Goal: Communication & Community: Answer question/provide support

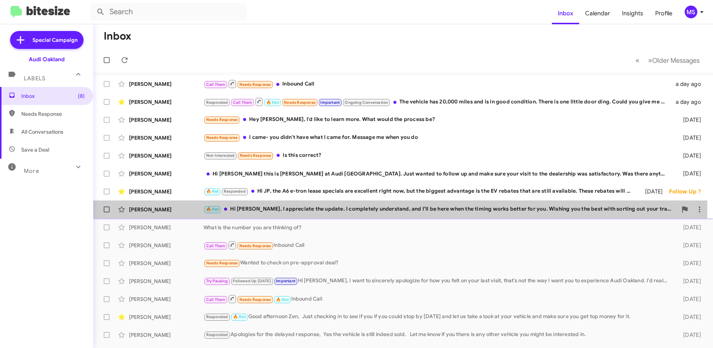
click at [182, 208] on div "[PERSON_NAME]" at bounding box center [166, 209] width 75 height 7
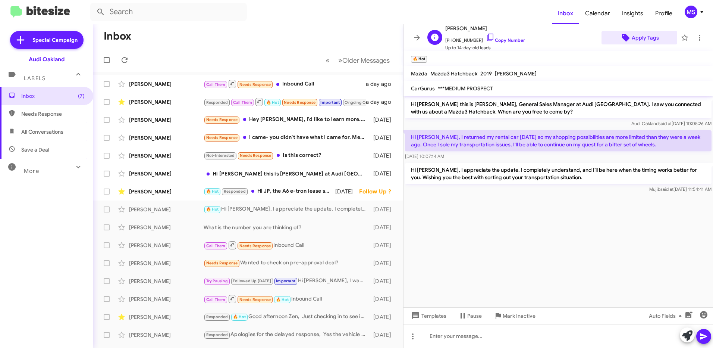
click at [644, 40] on span "Apply Tags" at bounding box center [645, 37] width 27 height 13
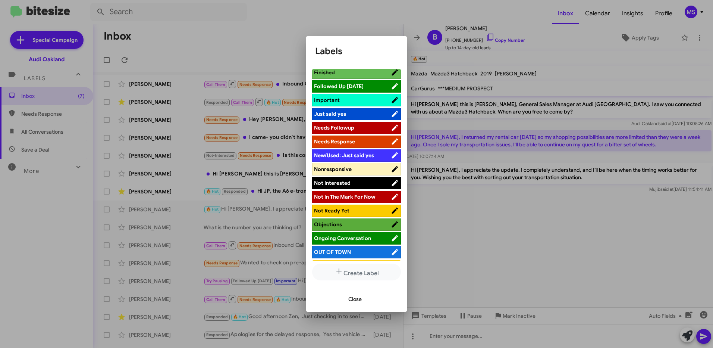
scroll to position [336, 0]
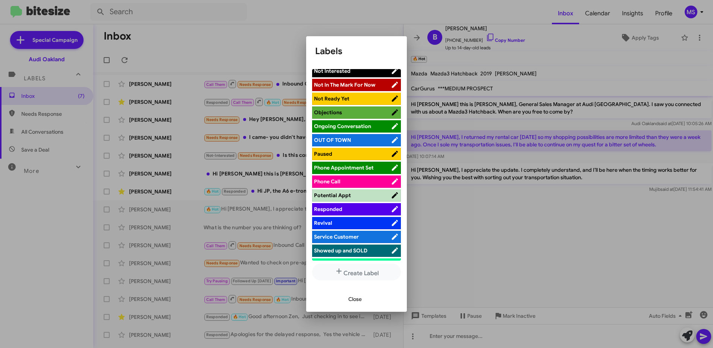
click at [352, 208] on span "Responded" at bounding box center [352, 208] width 77 height 7
click at [448, 220] on div at bounding box center [356, 174] width 713 height 348
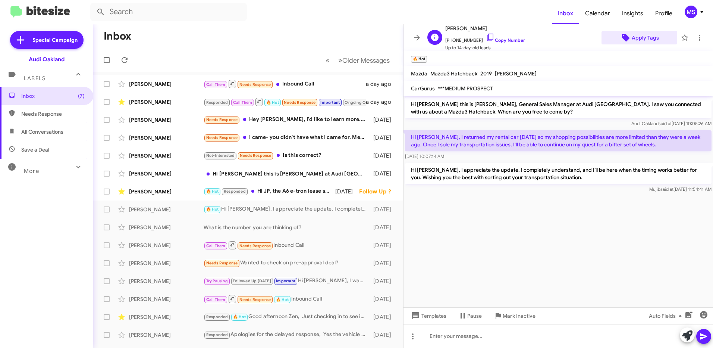
click at [637, 40] on span "Apply Tags" at bounding box center [645, 37] width 27 height 13
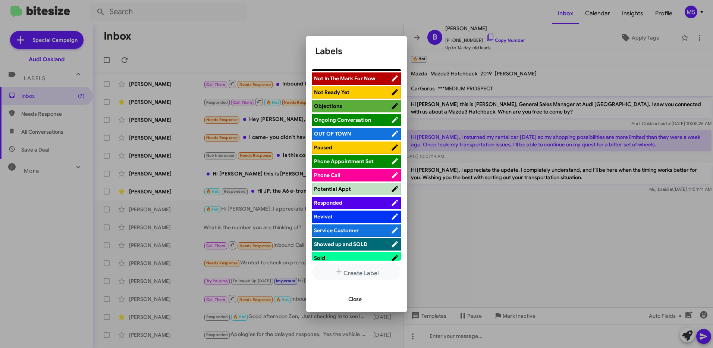
scroll to position [373, 0]
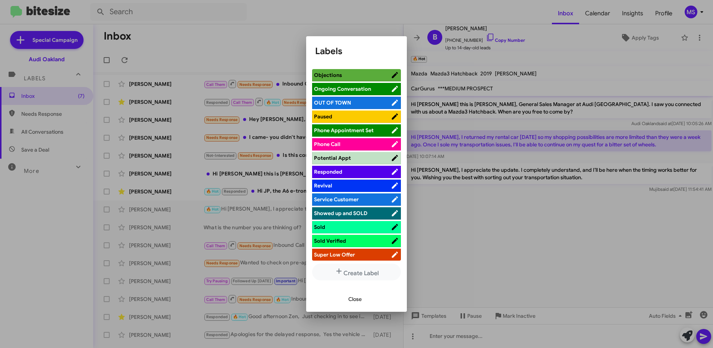
click at [364, 169] on span "Responded" at bounding box center [352, 171] width 77 height 7
click at [353, 298] on span "Close" at bounding box center [354, 298] width 13 height 13
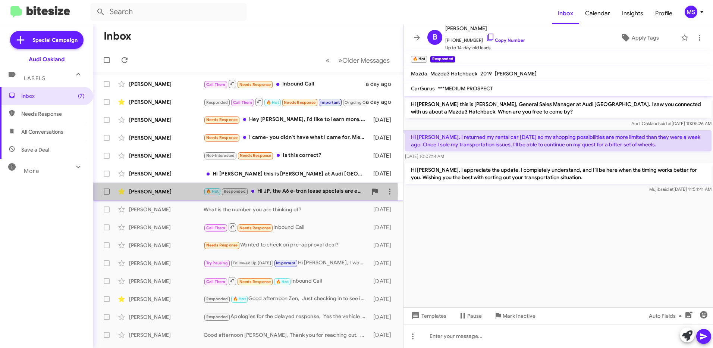
click at [178, 193] on div "[PERSON_NAME]" at bounding box center [166, 191] width 75 height 7
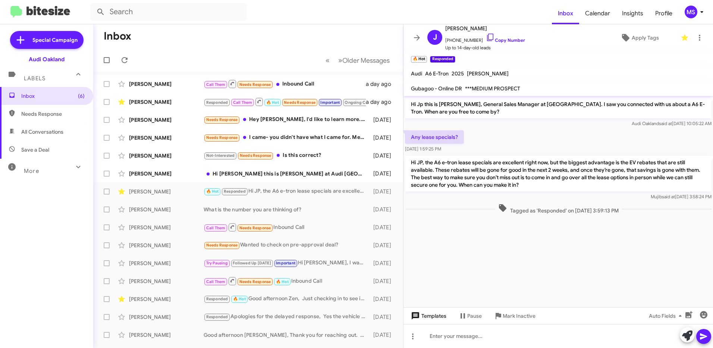
click at [433, 315] on span "Templates" at bounding box center [428, 315] width 37 height 13
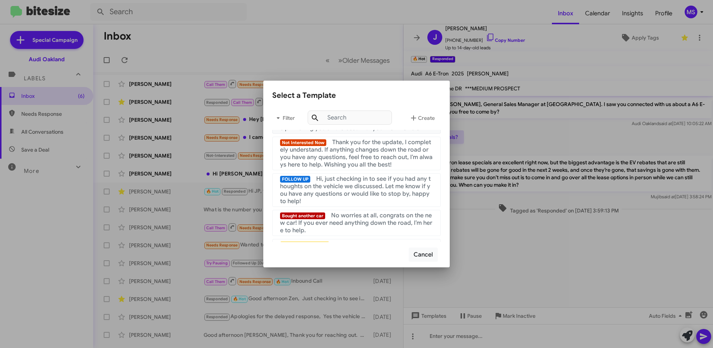
scroll to position [112, 0]
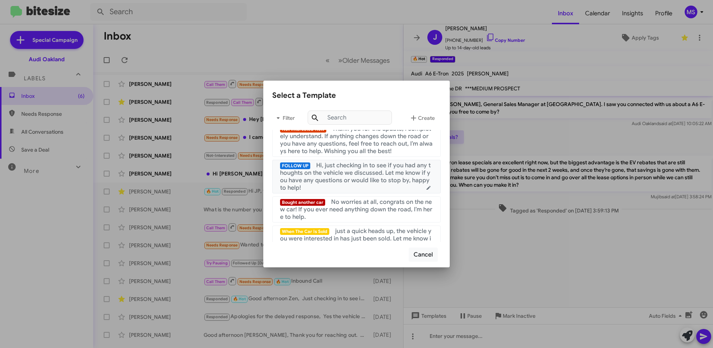
click at [361, 177] on span "Hi, just checking in to see if you had any thoughts on the vehicle we discussed…" at bounding box center [355, 177] width 151 height 30
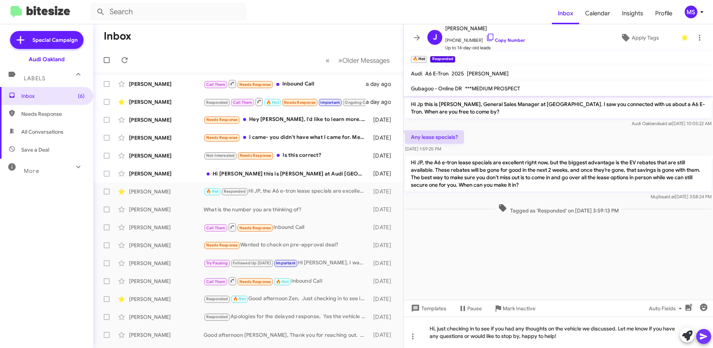
click at [703, 337] on icon at bounding box center [703, 336] width 7 height 6
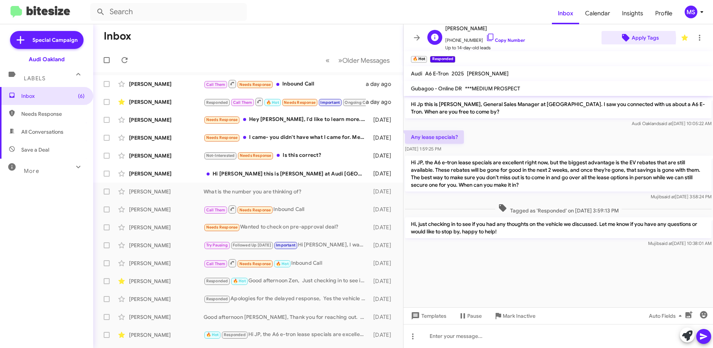
click at [634, 38] on span "Apply Tags" at bounding box center [645, 37] width 27 height 13
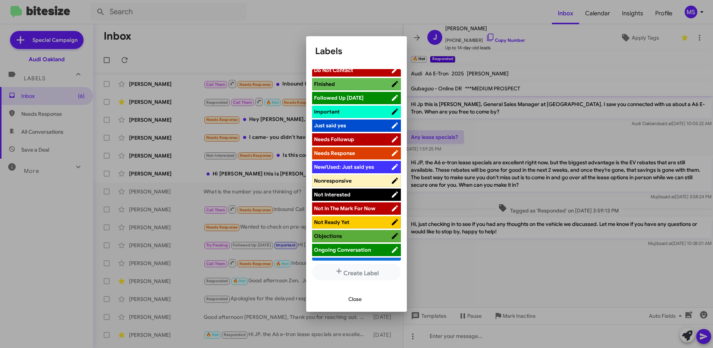
scroll to position [187, 0]
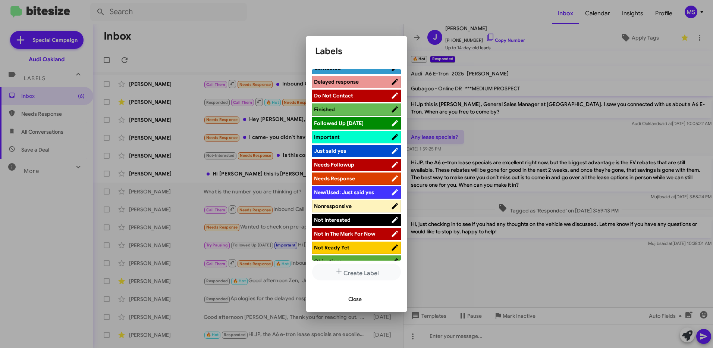
click at [366, 123] on span "Followed Up [DATE]" at bounding box center [352, 122] width 77 height 7
click at [354, 300] on span "Close" at bounding box center [354, 298] width 13 height 13
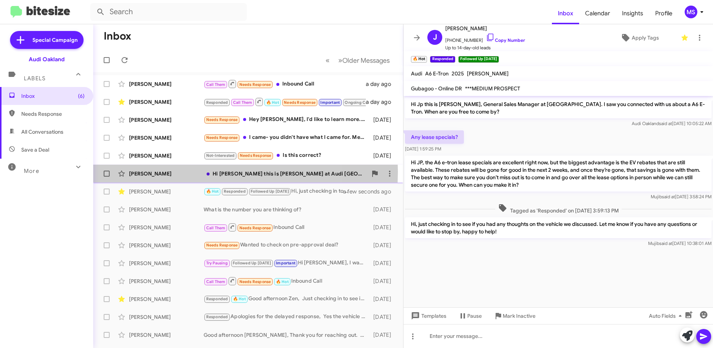
click at [180, 172] on div "[PERSON_NAME]" at bounding box center [166, 173] width 75 height 7
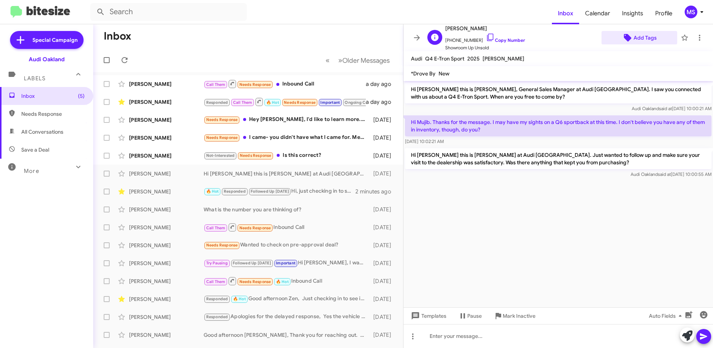
click at [641, 36] on span "Add Tags" at bounding box center [645, 37] width 23 height 13
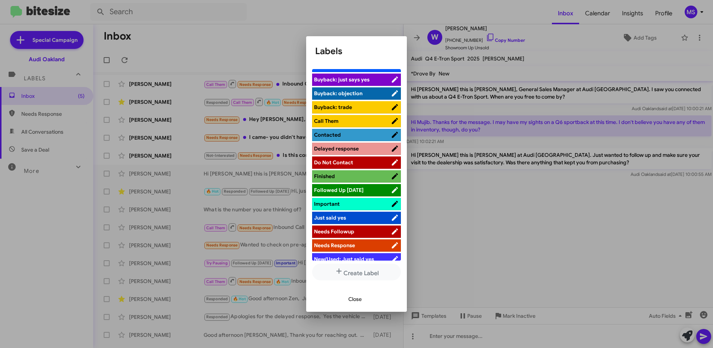
scroll to position [149, 0]
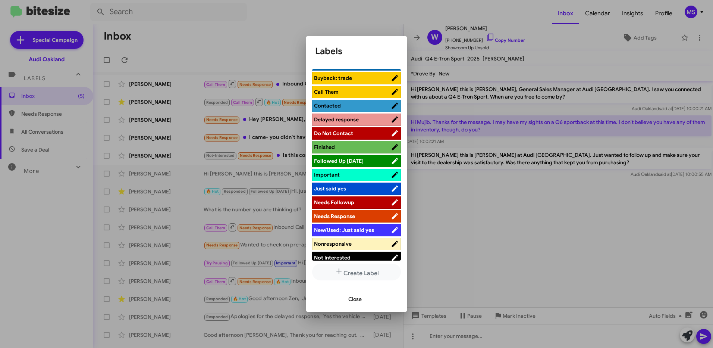
click at [365, 158] on span "Followed Up [DATE]" at bounding box center [352, 160] width 77 height 7
click at [350, 297] on span "Close" at bounding box center [354, 298] width 13 height 13
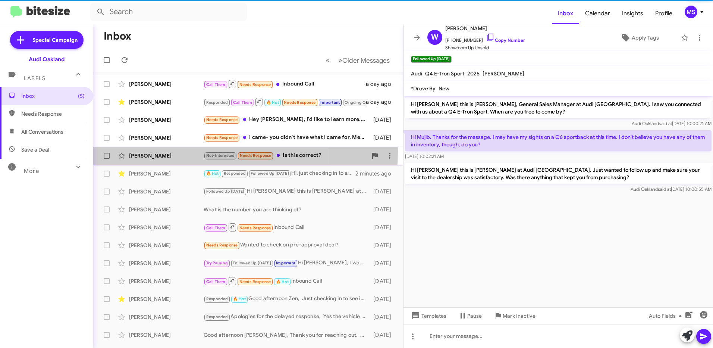
click at [174, 152] on div "[PERSON_NAME]" at bounding box center [166, 155] width 75 height 7
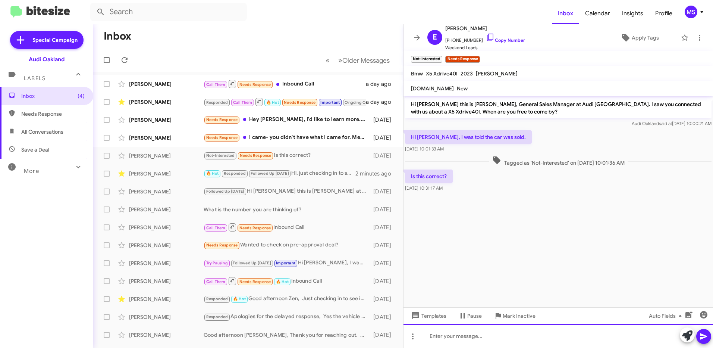
click at [468, 337] on div at bounding box center [559, 336] width 310 height 24
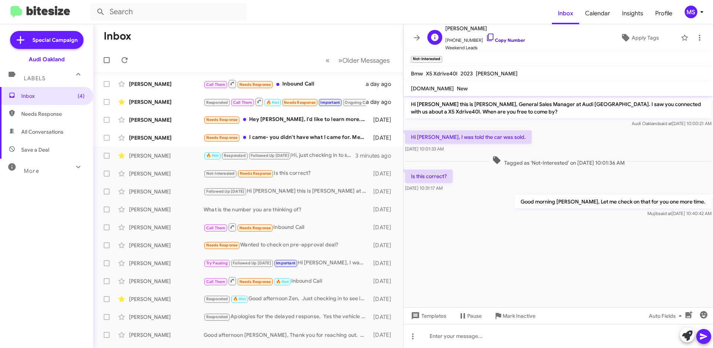
click at [513, 40] on link "Copy Number" at bounding box center [505, 40] width 39 height 6
click at [530, 339] on div at bounding box center [559, 336] width 310 height 24
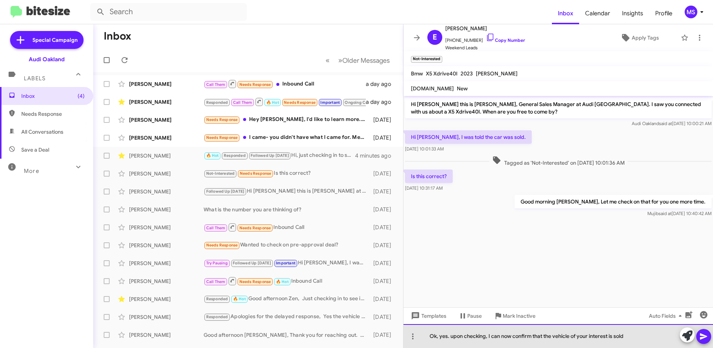
click at [653, 338] on div "Ok, yes. upon checking, I can now confirm that the vehicle of your interest is …" at bounding box center [559, 336] width 310 height 24
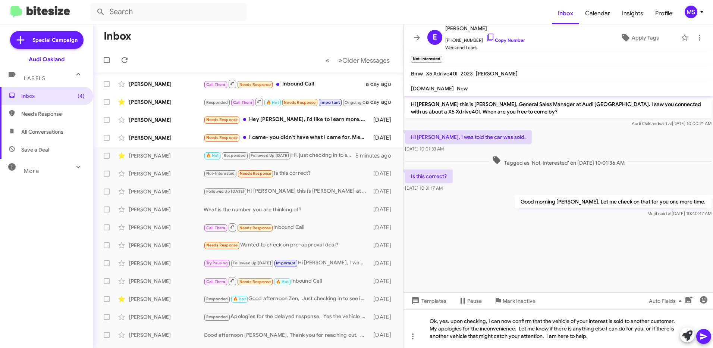
click at [706, 336] on icon at bounding box center [703, 336] width 7 height 6
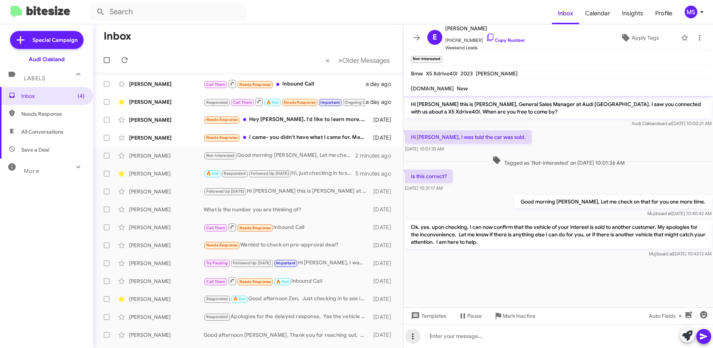
click at [413, 340] on icon at bounding box center [412, 336] width 9 height 9
click at [427, 317] on button "note" at bounding box center [428, 317] width 46 height 18
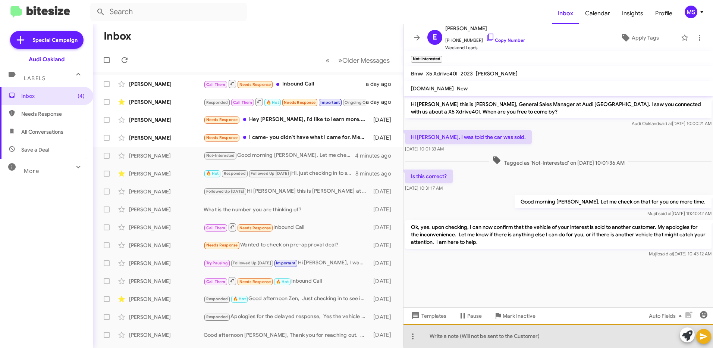
click at [559, 335] on div at bounding box center [559, 336] width 310 height 24
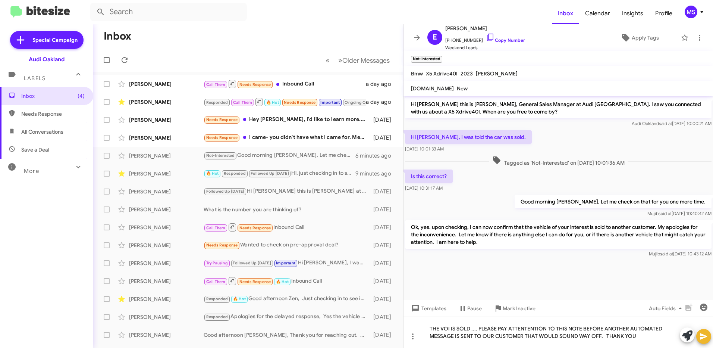
click at [704, 337] on icon at bounding box center [703, 336] width 7 height 6
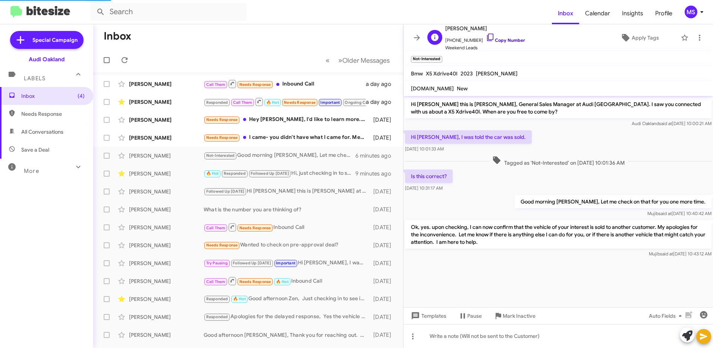
scroll to position [4, 0]
click at [509, 39] on link "Copy Number" at bounding box center [505, 40] width 39 height 6
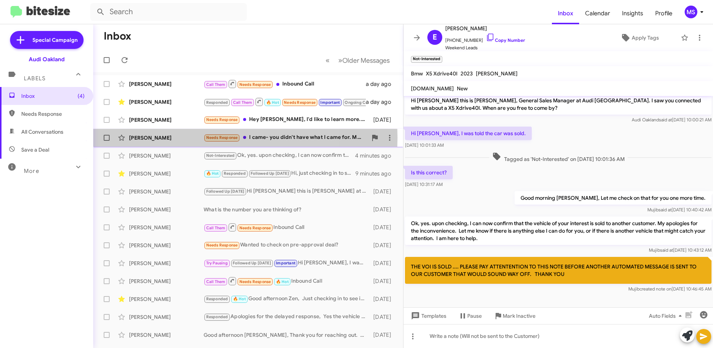
click at [179, 138] on div "[PERSON_NAME]" at bounding box center [166, 137] width 75 height 7
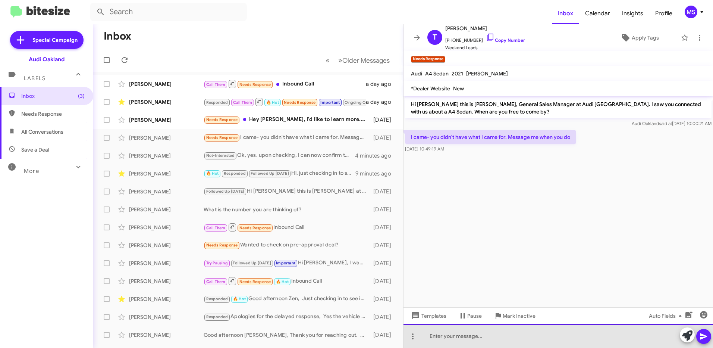
click at [490, 338] on div at bounding box center [559, 336] width 310 height 24
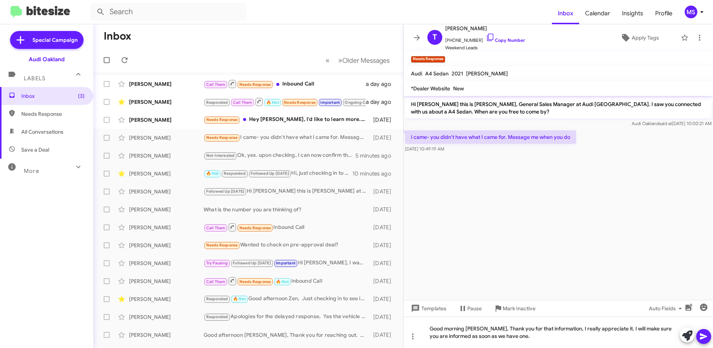
click at [702, 336] on icon at bounding box center [703, 336] width 9 height 9
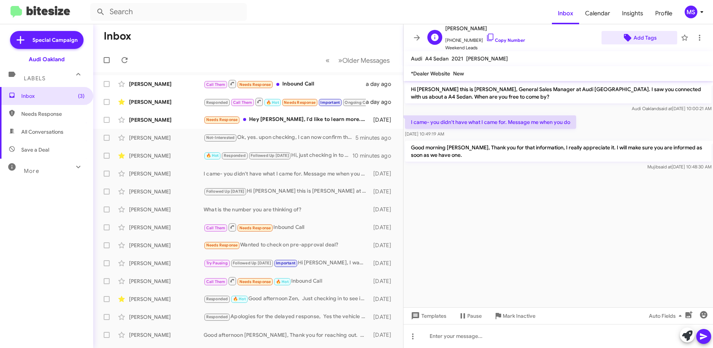
click at [645, 38] on span "Add Tags" at bounding box center [645, 37] width 23 height 13
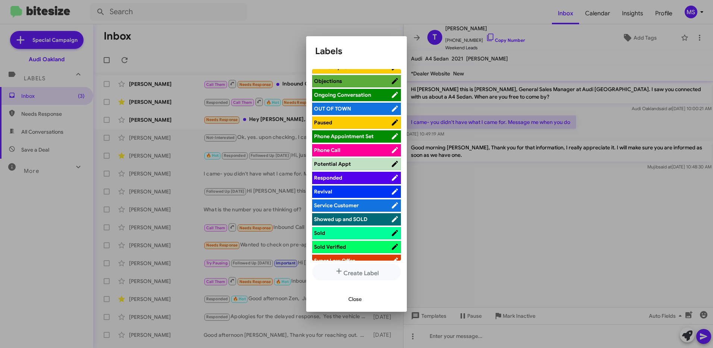
scroll to position [373, 0]
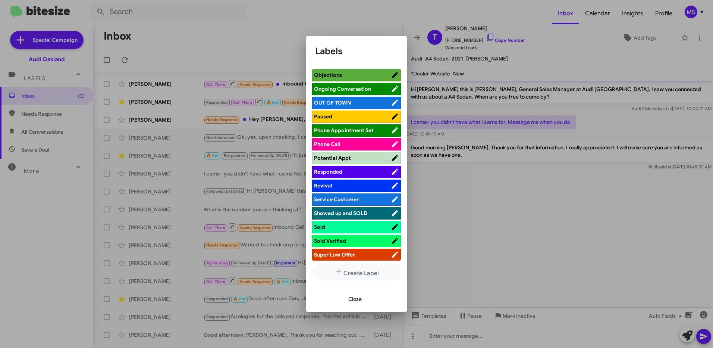
click at [366, 170] on span "Responded" at bounding box center [352, 171] width 77 height 7
click at [511, 335] on div at bounding box center [356, 174] width 713 height 348
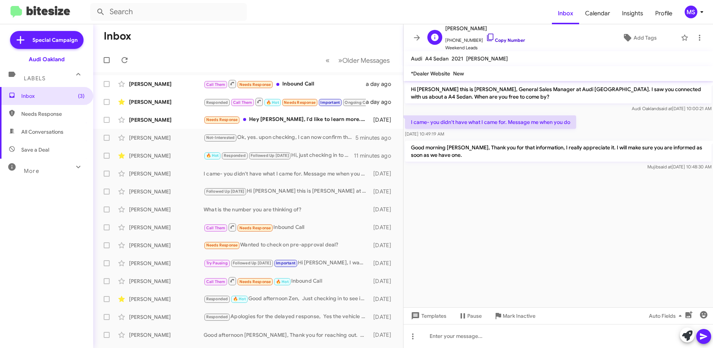
click at [509, 40] on link "Copy Number" at bounding box center [505, 40] width 39 height 6
click at [699, 38] on icon at bounding box center [699, 38] width 1 height 6
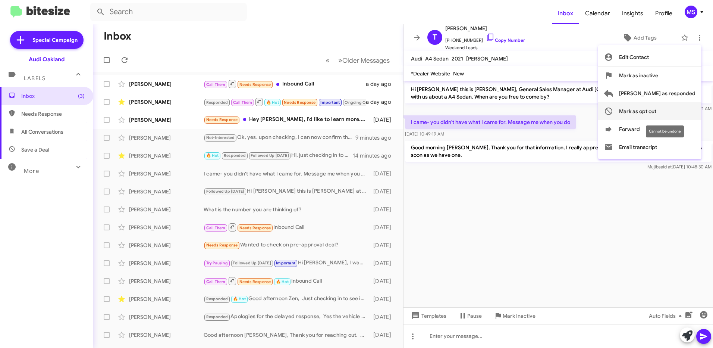
click at [656, 110] on span "Mark as opt out" at bounding box center [637, 111] width 37 height 18
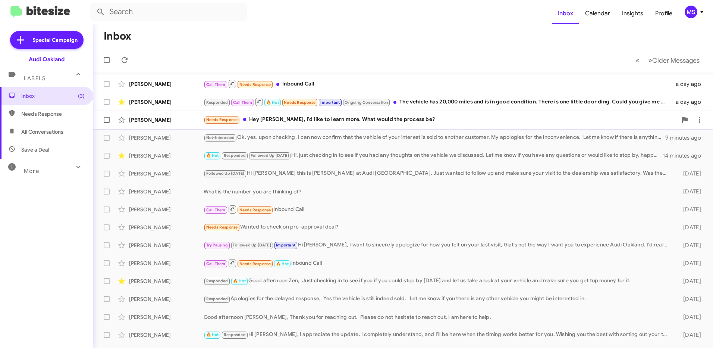
click at [181, 120] on div "[PERSON_NAME]" at bounding box center [166, 119] width 75 height 7
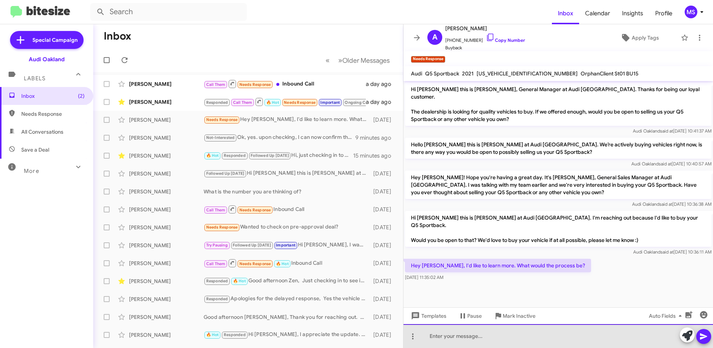
click at [463, 338] on div at bounding box center [559, 336] width 310 height 24
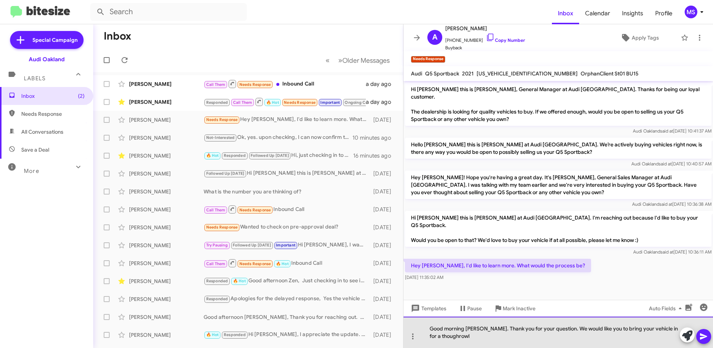
click at [452, 336] on div "Good morning [PERSON_NAME]. Thank you for your question. We would like you to b…" at bounding box center [559, 331] width 310 height 31
drag, startPoint x: 452, startPoint y: 336, endPoint x: 626, endPoint y: 337, distance: 173.8
click at [626, 337] on div "Good morning [PERSON_NAME]. Thank you for your question. We would like you to b…" at bounding box center [559, 331] width 310 height 31
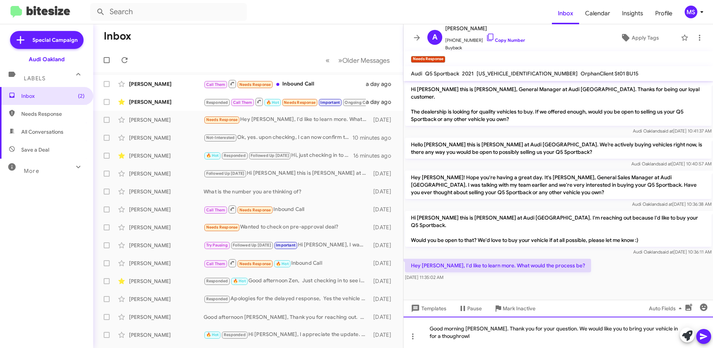
click at [507, 336] on div "Good morning [PERSON_NAME]. Thank you for your question. We would like you to b…" at bounding box center [559, 331] width 310 height 31
click at [662, 334] on div "Good morning [PERSON_NAME]. Thank you for your question. We would like you to b…" at bounding box center [559, 331] width 310 height 31
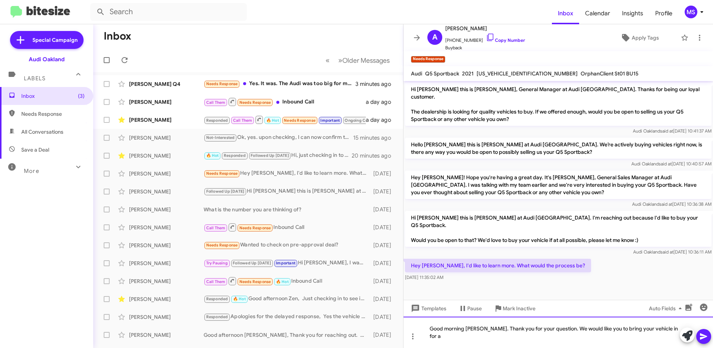
click at [672, 333] on div "Good morning [PERSON_NAME]. Thank you for your question. We would like you to b…" at bounding box center [559, 331] width 310 height 31
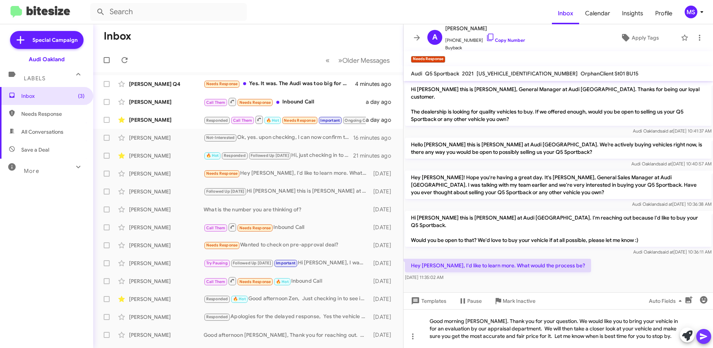
click at [707, 338] on icon at bounding box center [703, 336] width 9 height 9
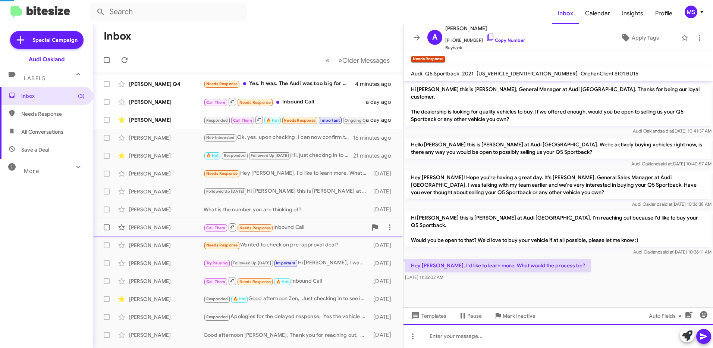
scroll to position [12, 0]
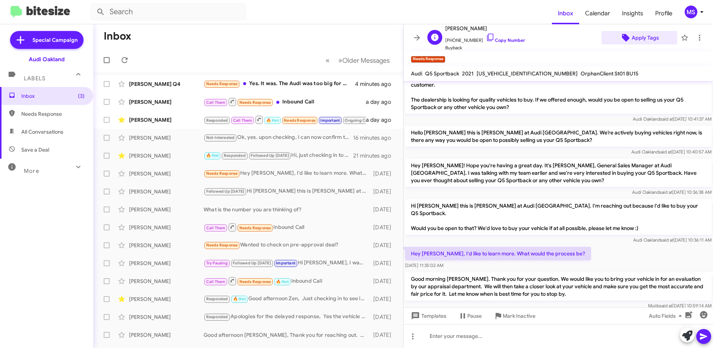
click at [649, 38] on span "Apply Tags" at bounding box center [645, 37] width 27 height 13
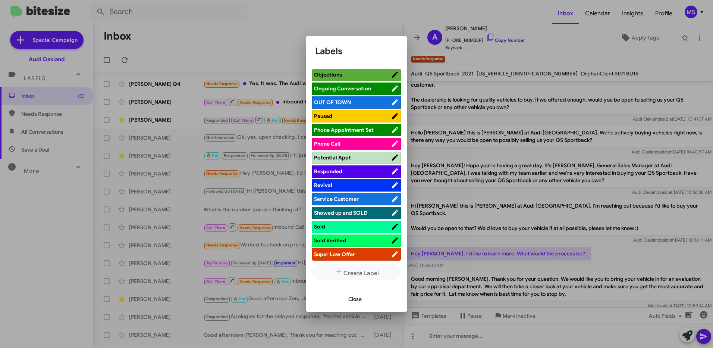
scroll to position [373, 0]
click at [357, 170] on span "Responded" at bounding box center [352, 171] width 77 height 7
click at [362, 296] on button "Close" at bounding box center [354, 298] width 25 height 13
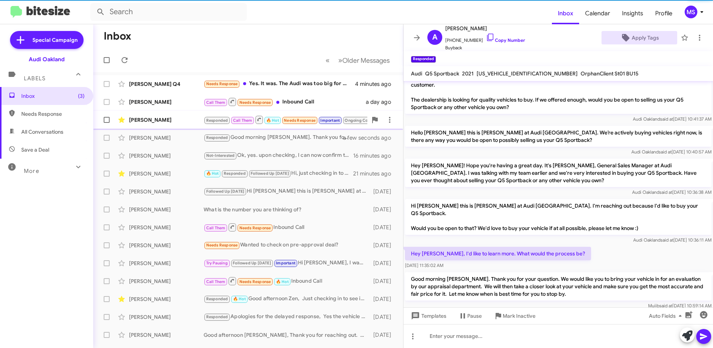
click at [176, 117] on div "[PERSON_NAME]" at bounding box center [166, 119] width 75 height 7
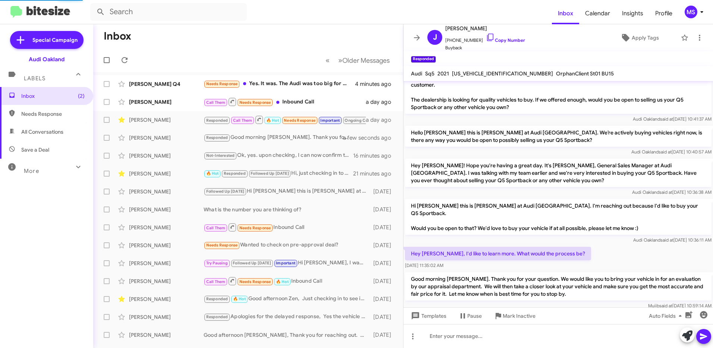
scroll to position [309, 0]
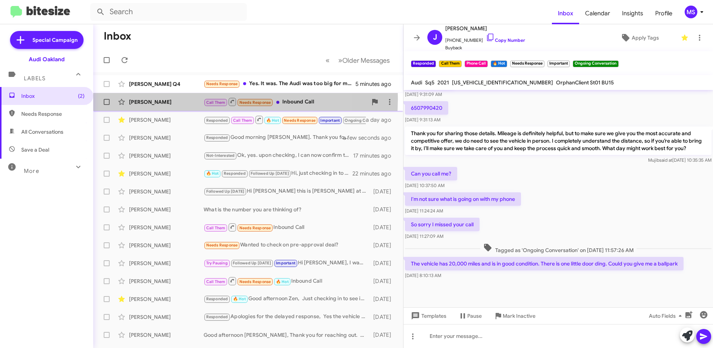
click at [185, 98] on div "[PERSON_NAME]" at bounding box center [166, 101] width 75 height 7
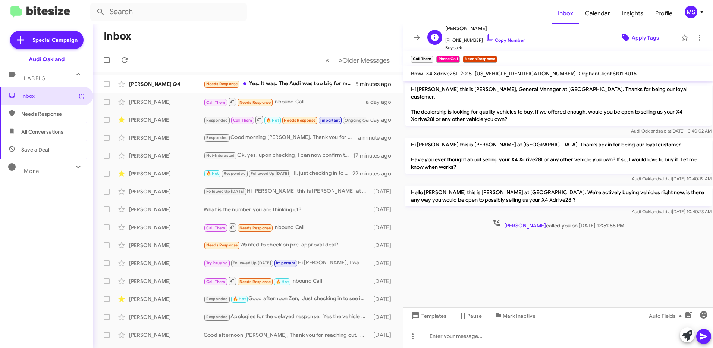
click at [640, 37] on span "Apply Tags" at bounding box center [645, 37] width 27 height 13
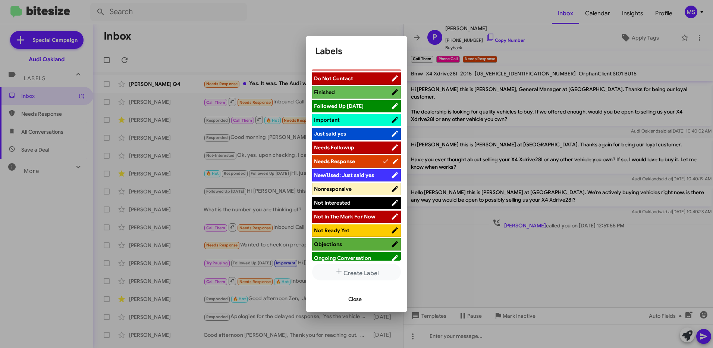
scroll to position [187, 0]
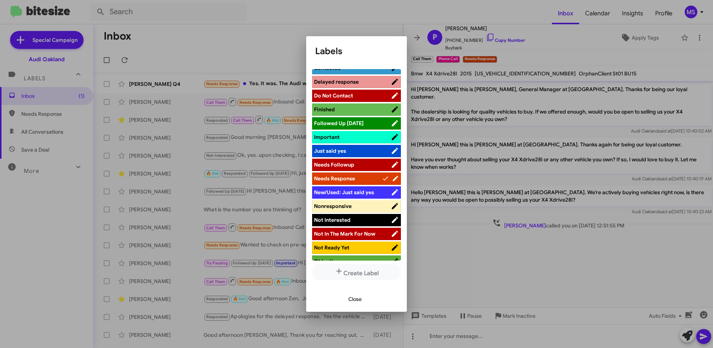
click at [361, 201] on li "Nonresponsive" at bounding box center [356, 206] width 89 height 12
click at [365, 205] on span "Nonresponsive" at bounding box center [352, 205] width 77 height 7
click at [355, 295] on span "Close" at bounding box center [354, 298] width 13 height 13
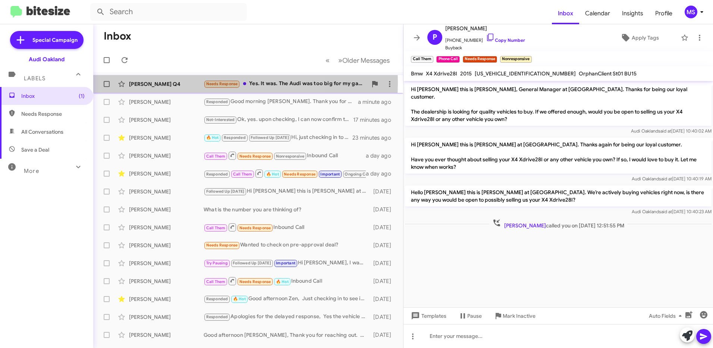
click at [172, 82] on div "[PERSON_NAME] Q4" at bounding box center [166, 83] width 75 height 7
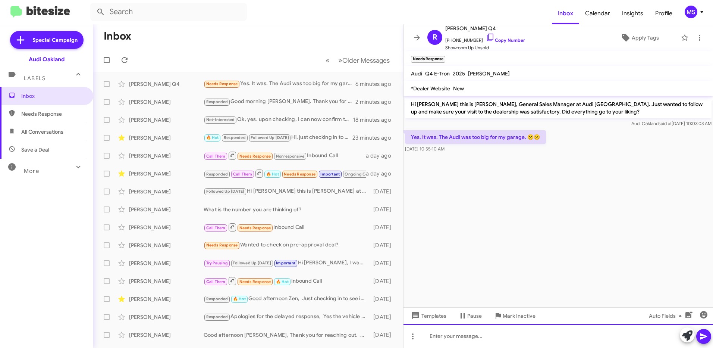
click at [554, 333] on div at bounding box center [559, 336] width 310 height 24
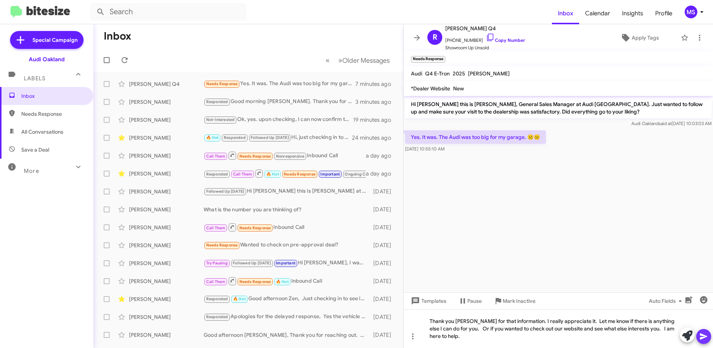
click at [703, 336] on icon at bounding box center [703, 336] width 7 height 6
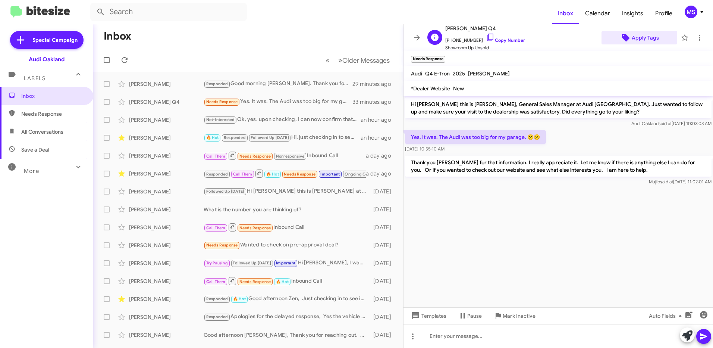
click at [641, 38] on span "Apply Tags" at bounding box center [645, 37] width 27 height 13
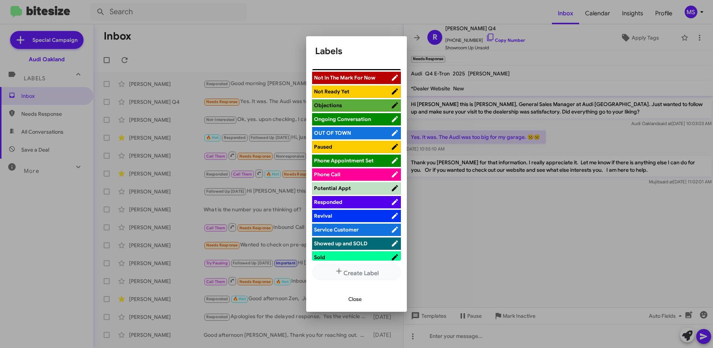
scroll to position [373, 0]
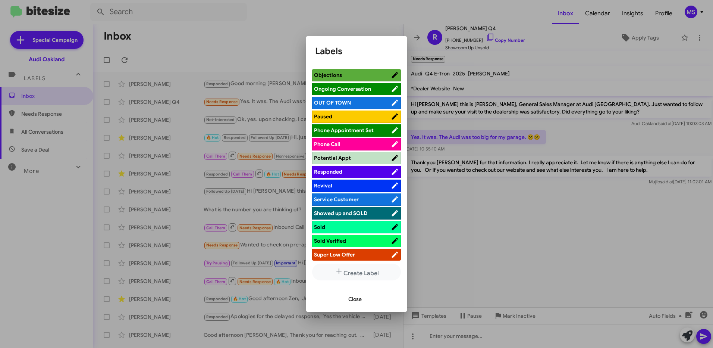
click at [356, 170] on span "Responded" at bounding box center [352, 171] width 77 height 7
click at [356, 298] on span "Close" at bounding box center [354, 298] width 13 height 13
